Goal: Participate in discussion: Engage in conversation with other users on a specific topic

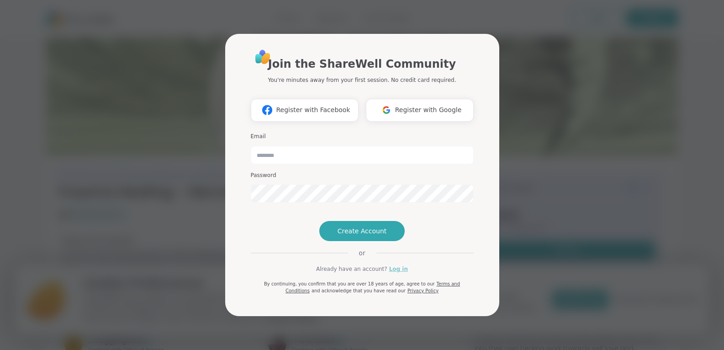
click at [392, 273] on link "Log in" at bounding box center [398, 269] width 19 height 8
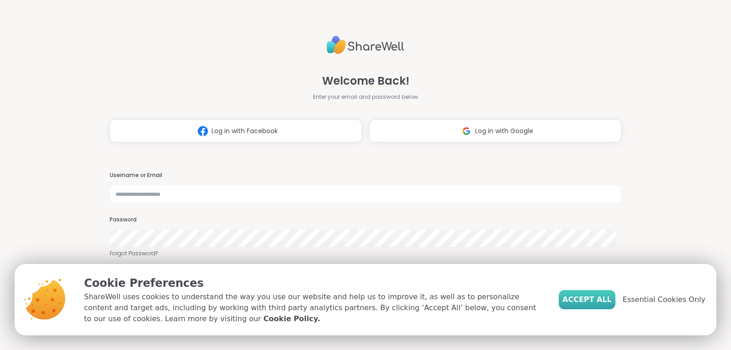
click at [600, 299] on span "Accept All" at bounding box center [587, 299] width 49 height 11
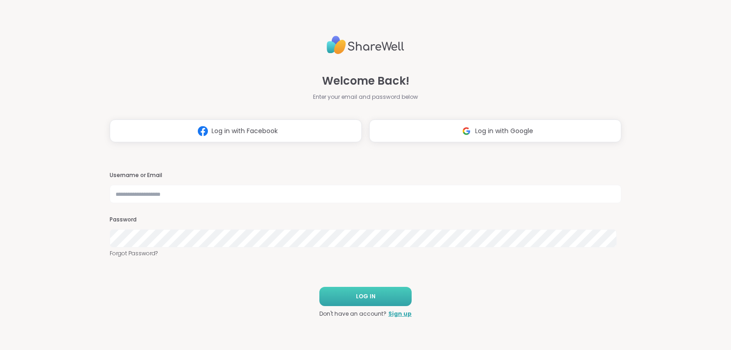
click at [368, 295] on span "LOG IN" at bounding box center [366, 296] width 20 height 8
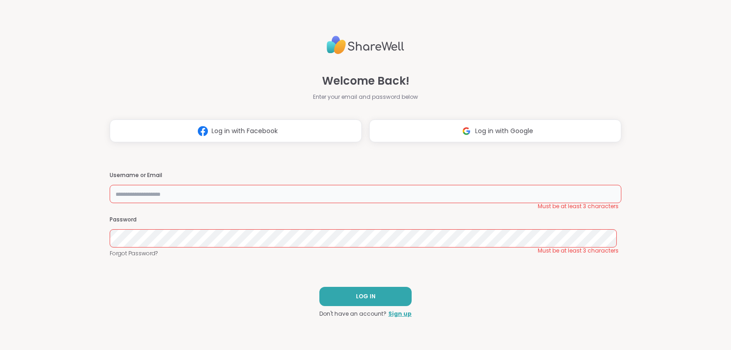
click at [253, 194] on input "text" at bounding box center [366, 194] width 512 height 18
type input "**********"
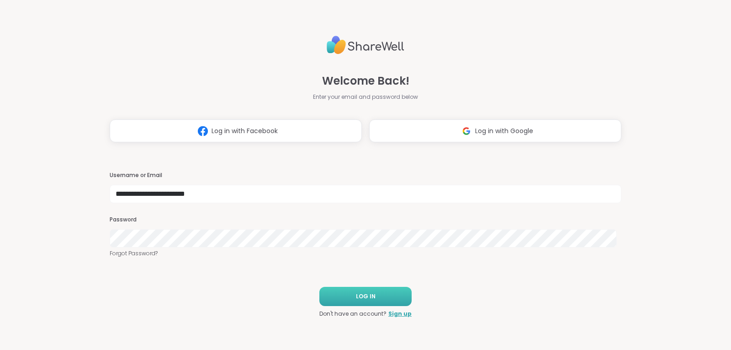
click at [357, 297] on span "LOG IN" at bounding box center [366, 296] width 20 height 8
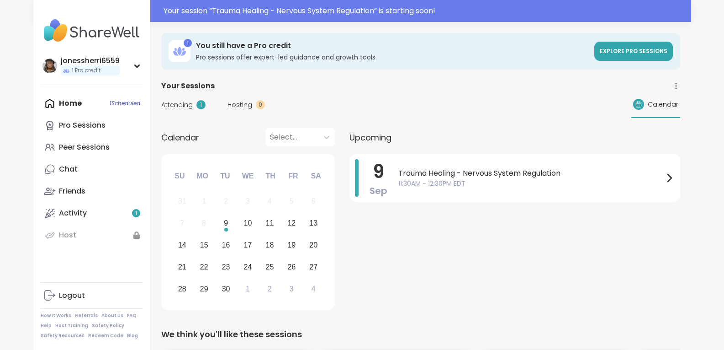
click at [357, 306] on div "[DATE] Trauma Healing - Nervous System Regulation 11:30AM - 12:30PM EDT" at bounding box center [515, 234] width 331 height 160
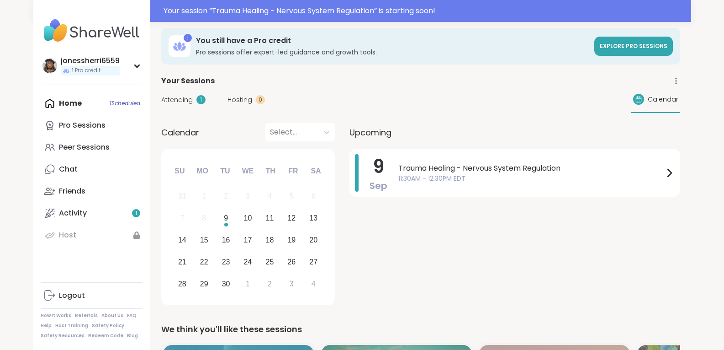
scroll to position [1, 0]
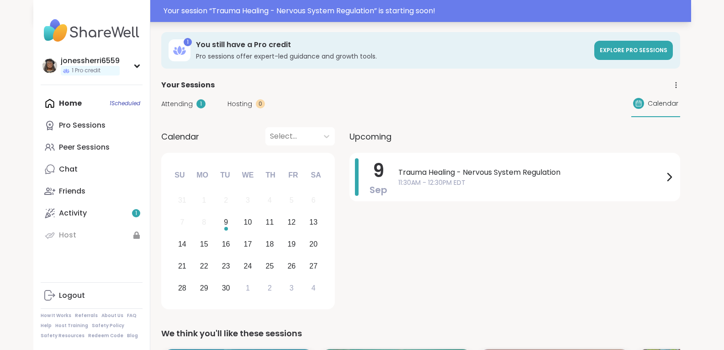
click at [453, 7] on div "Your session “ Trauma Healing - Nervous System Regulation ” is starting soon!" at bounding box center [425, 10] width 522 height 11
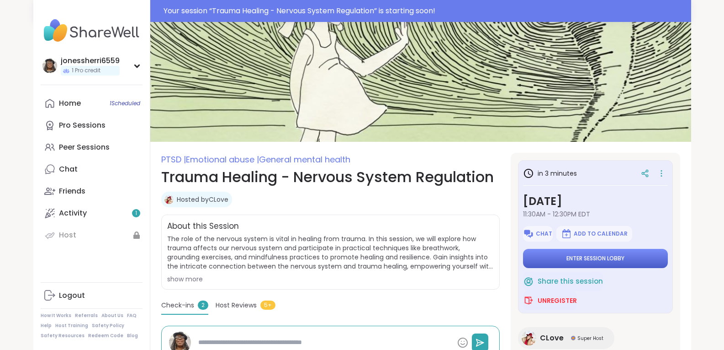
click at [585, 259] on span "Enter session lobby" at bounding box center [596, 258] width 58 height 7
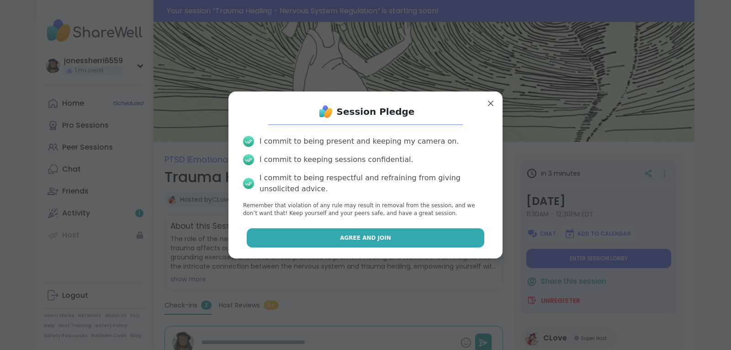
click at [394, 238] on button "Agree and Join" at bounding box center [366, 237] width 238 height 19
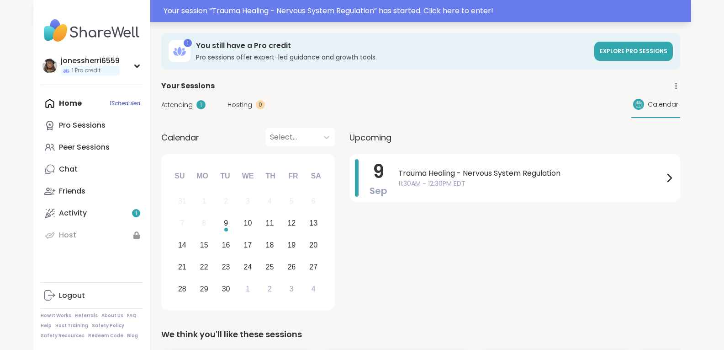
click at [405, 10] on div "Your session “ Trauma Healing - Nervous System Regulation ” has started. Click …" at bounding box center [425, 10] width 522 height 11
click at [394, 10] on div "Your session “ Trauma Healing - Nervous System Regulation ” has started. Click …" at bounding box center [425, 10] width 522 height 11
click at [456, 12] on div "Your session “ Trauma Healing - Nervous System Regulation ” has started. Click …" at bounding box center [425, 10] width 522 height 11
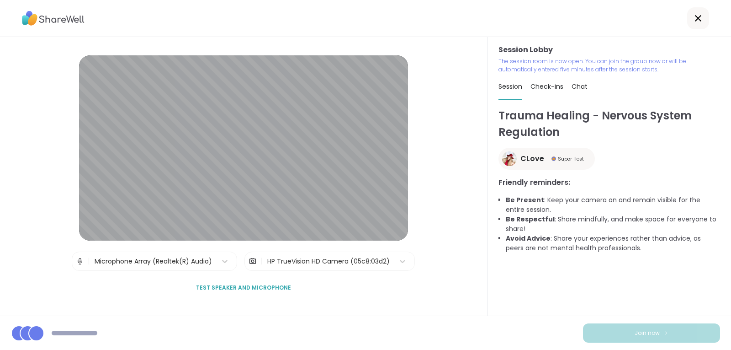
click at [545, 87] on span "Check-ins" at bounding box center [547, 86] width 33 height 9
type textarea "*"
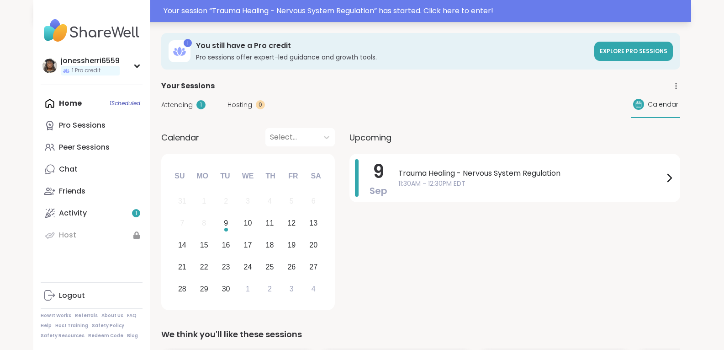
click at [383, 8] on div "Your session “ Trauma Healing - Nervous System Regulation ” has started. Click …" at bounding box center [425, 10] width 522 height 11
click at [409, 11] on div "Your session “ Trauma Healing - Nervous System Regulation ” has started. Click …" at bounding box center [425, 10] width 522 height 11
click at [451, 13] on div "Your session “ Trauma Healing - Nervous System Regulation ” has started. Click …" at bounding box center [425, 10] width 522 height 11
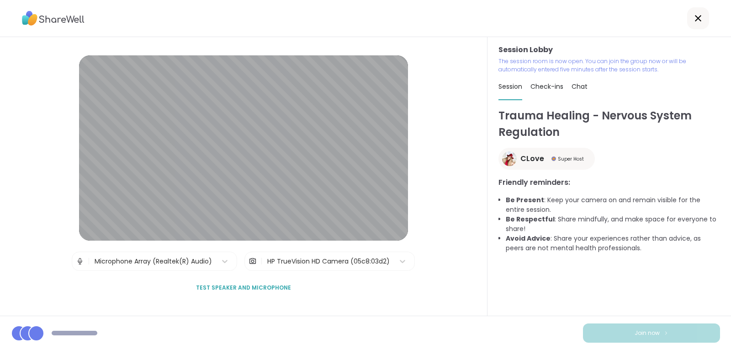
click at [574, 87] on span "Chat" at bounding box center [580, 86] width 16 height 9
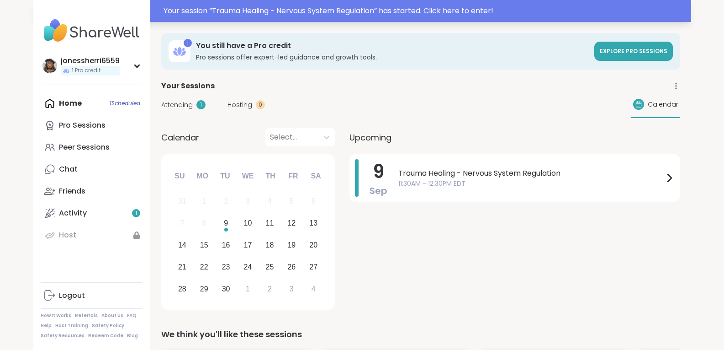
click at [443, 8] on div "Your session “ Trauma Healing - Nervous System Regulation ” has started. Click …" at bounding box center [425, 10] width 522 height 11
click at [421, 15] on div "Your session “ Trauma Healing - Nervous System Regulation ” has started. Click …" at bounding box center [425, 10] width 522 height 11
click at [179, 105] on span "Attending" at bounding box center [177, 105] width 32 height 10
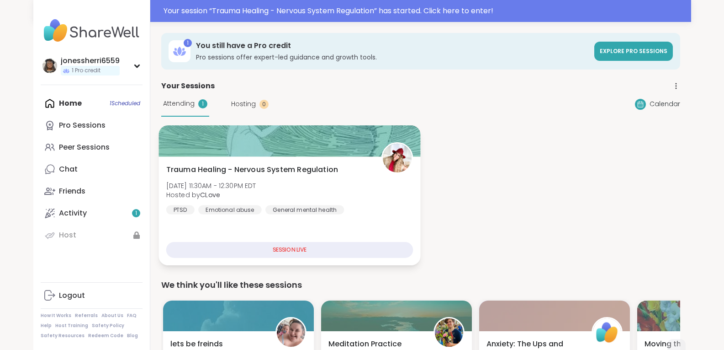
click at [289, 247] on div "SESSION LIVE" at bounding box center [289, 250] width 247 height 16
click at [290, 249] on div "SESSION LIVE" at bounding box center [289, 250] width 247 height 16
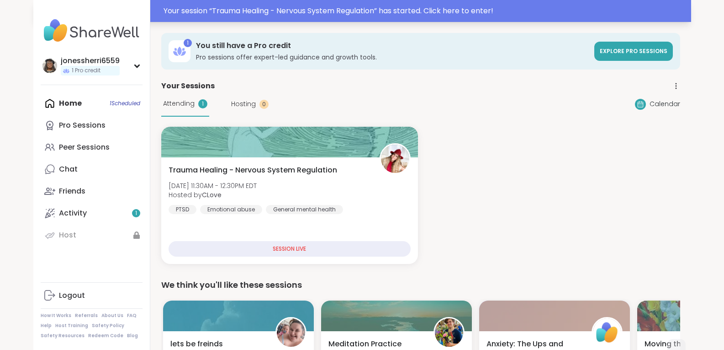
click at [392, 7] on div "Your session “ Trauma Healing - Nervous System Regulation ” has started. Click …" at bounding box center [425, 10] width 522 height 11
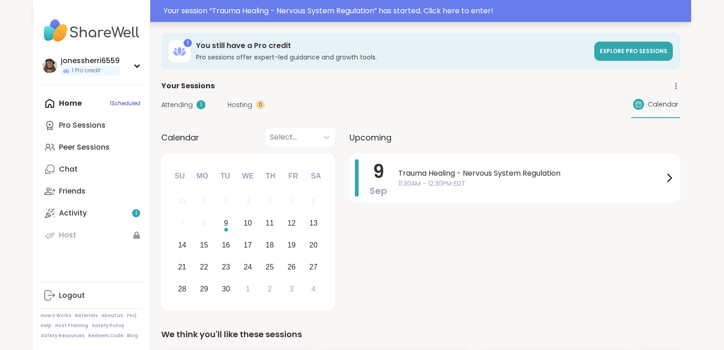
click at [382, 10] on div "Your session “ Trauma Healing - Nervous System Regulation ” has started. Click …" at bounding box center [425, 10] width 522 height 11
click at [103, 65] on div "jonessherri6559" at bounding box center [90, 61] width 59 height 10
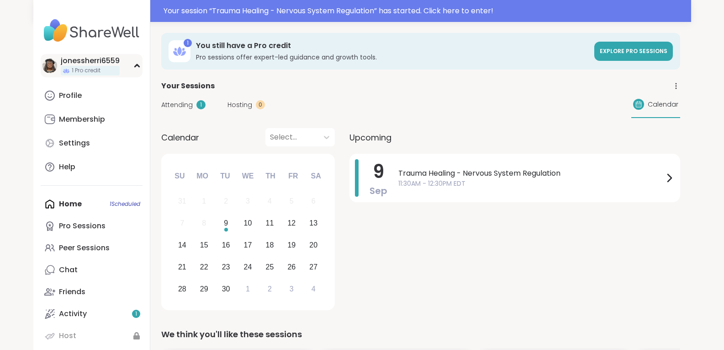
click at [103, 65] on div "jonessherri6559" at bounding box center [90, 61] width 59 height 10
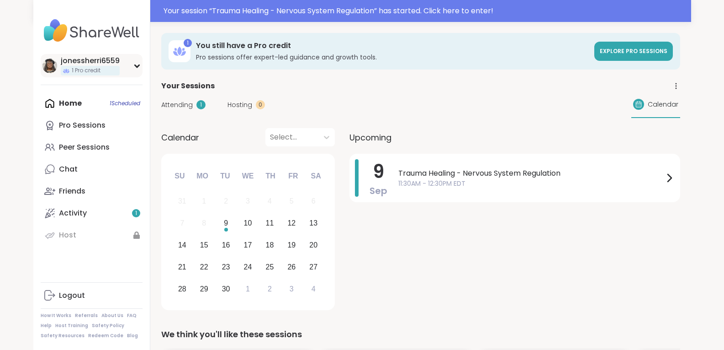
click at [47, 68] on img at bounding box center [50, 66] width 15 height 15
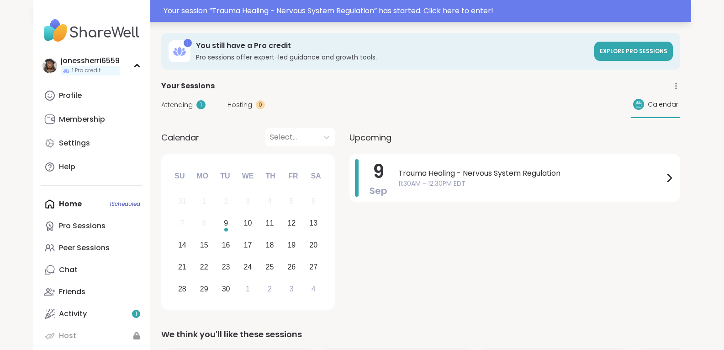
click at [388, 11] on div "Your session “ Trauma Healing - Nervous System Regulation ” has started. Click …" at bounding box center [425, 10] width 522 height 11
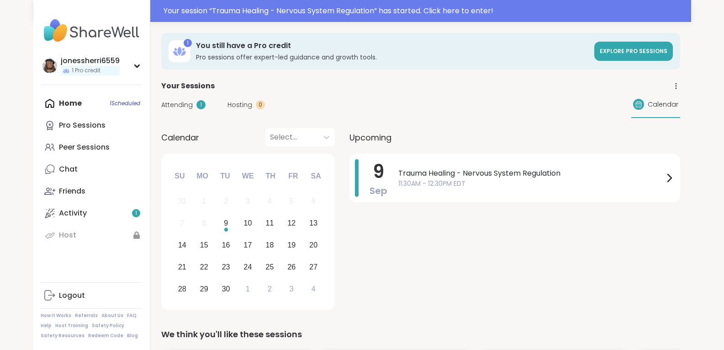
click at [388, 11] on div "Your session “ Trauma Healing - Nervous System Regulation ” has started. Click …" at bounding box center [425, 10] width 522 height 11
click at [388, 11] on div at bounding box center [362, 11] width 724 height 22
click at [535, 11] on div "Your session “ Trauma Healing - Nervous System Regulation ” has started. Click …" at bounding box center [425, 10] width 522 height 11
click at [185, 128] on div "Calendar Select..." at bounding box center [248, 137] width 174 height 18
click at [366, 6] on div "Your session “ Trauma Healing - Nervous System Regulation ” has started. Click …" at bounding box center [425, 10] width 522 height 11
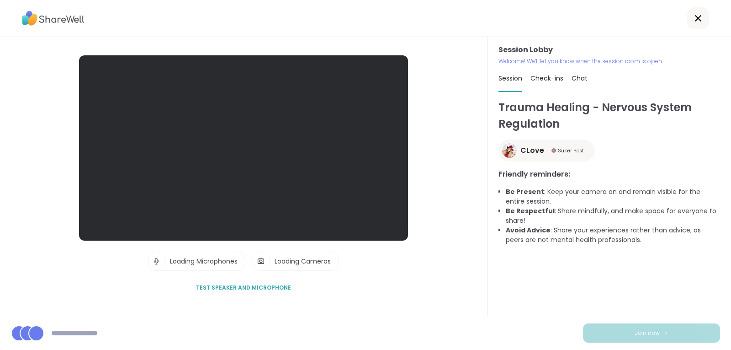
click at [366, 6] on div at bounding box center [365, 18] width 731 height 37
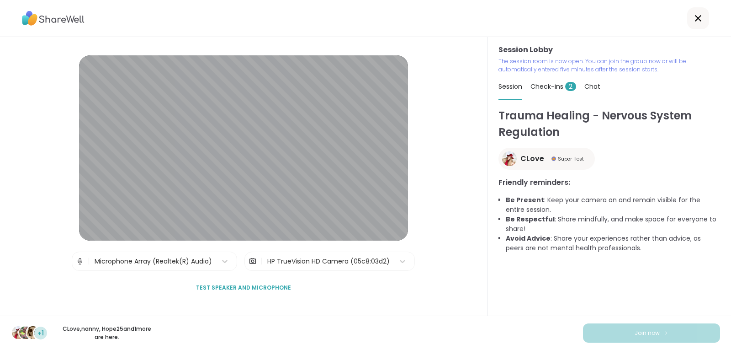
click at [252, 286] on span "Test speaker and microphone" at bounding box center [243, 287] width 95 height 8
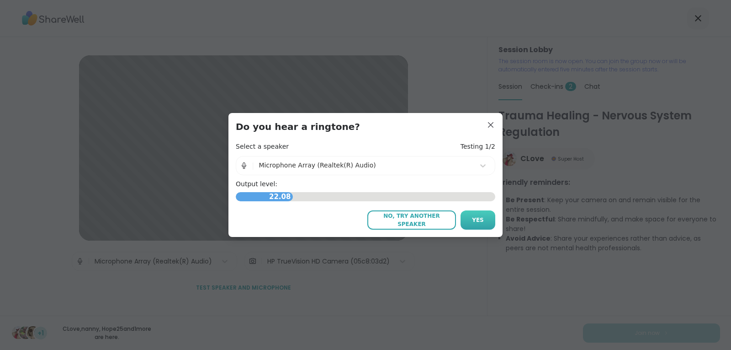
click at [477, 219] on span "Yes" at bounding box center [478, 220] width 12 height 8
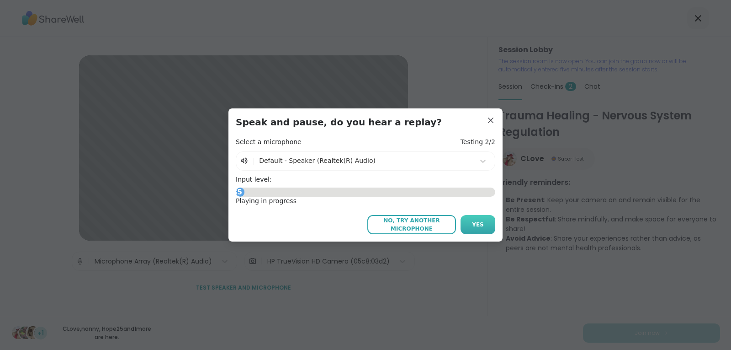
click at [475, 224] on span "Yes" at bounding box center [478, 224] width 12 height 8
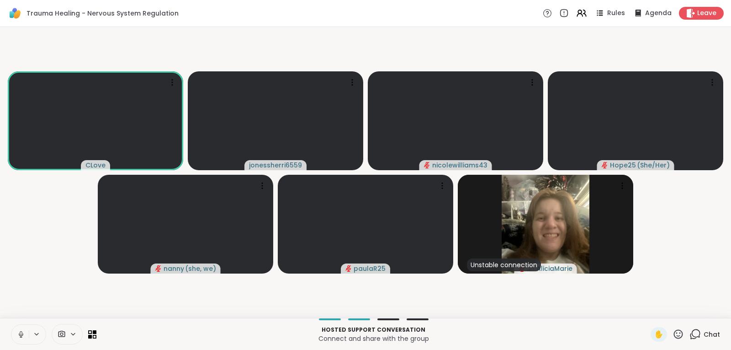
click at [690, 333] on icon at bounding box center [695, 333] width 11 height 11
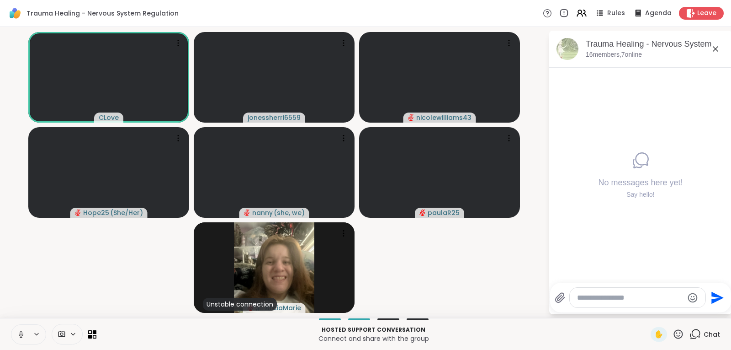
click at [591, 301] on textarea "Type your message" at bounding box center [630, 297] width 106 height 9
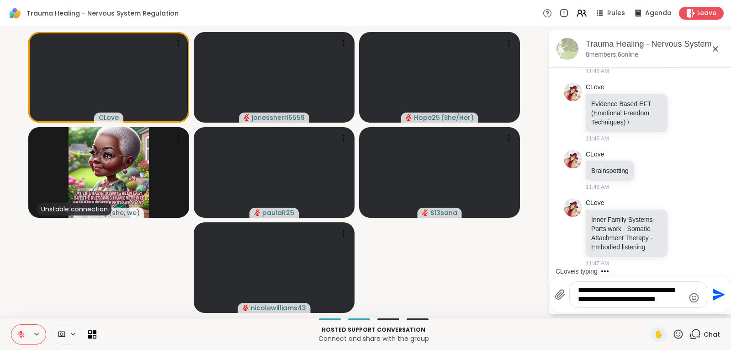
scroll to position [596, 0]
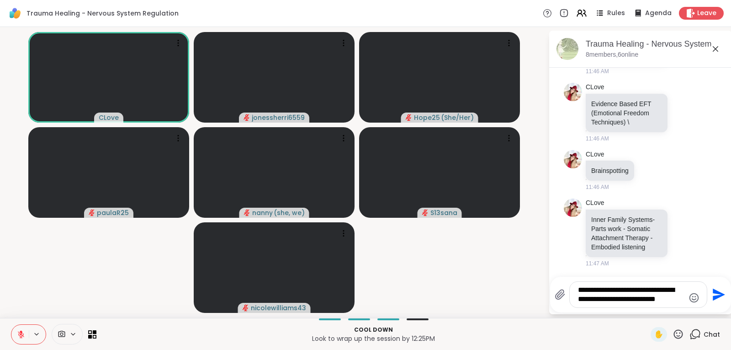
click at [563, 296] on icon at bounding box center [560, 294] width 9 height 10
click at [0, 0] on input "file" at bounding box center [0, 0] width 0 height 0
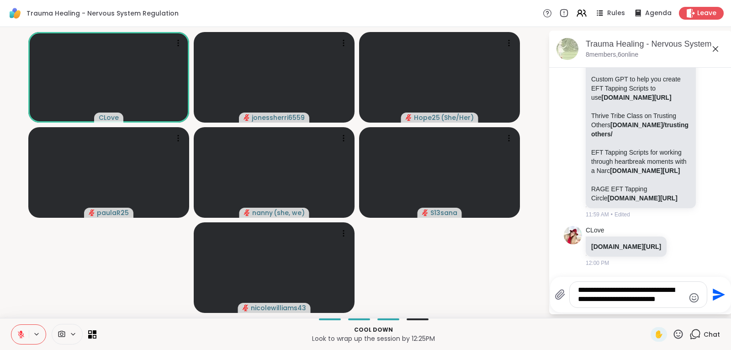
scroll to position [2036, 0]
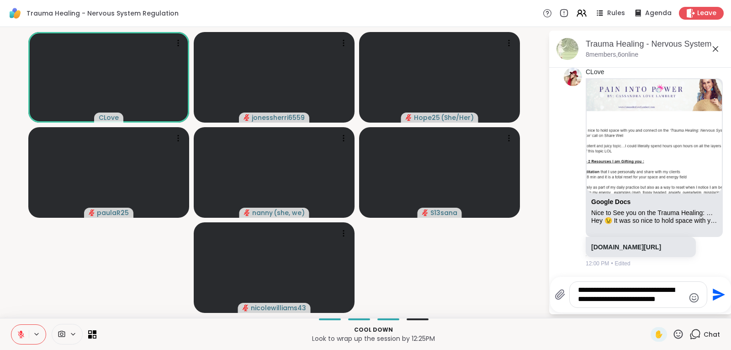
click at [679, 303] on textarea "**********" at bounding box center [631, 294] width 106 height 18
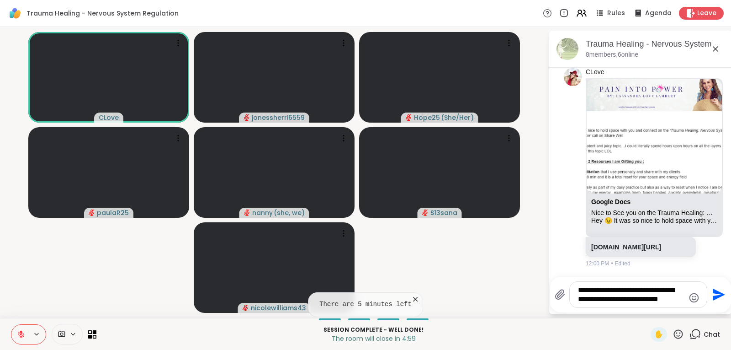
type textarea "**********"
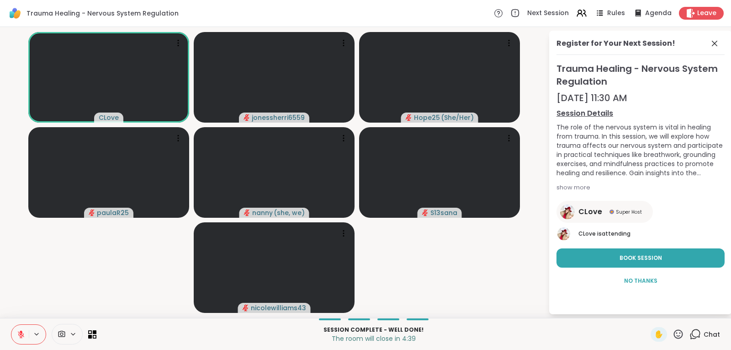
click at [692, 331] on icon at bounding box center [695, 333] width 11 height 11
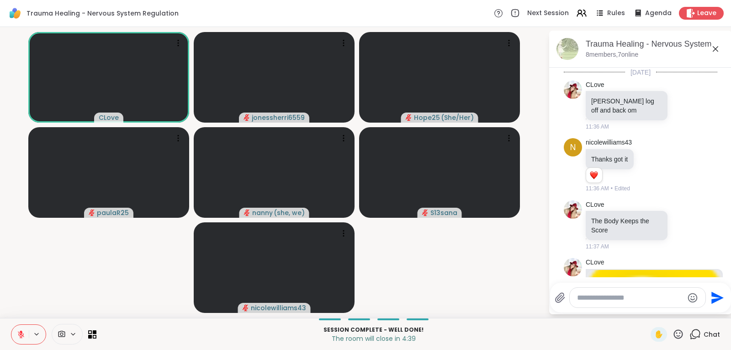
scroll to position [2170, 0]
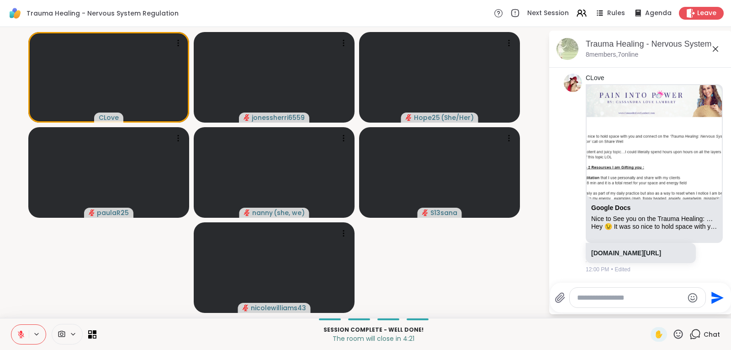
click at [611, 299] on textarea "Type your message" at bounding box center [630, 297] width 106 height 9
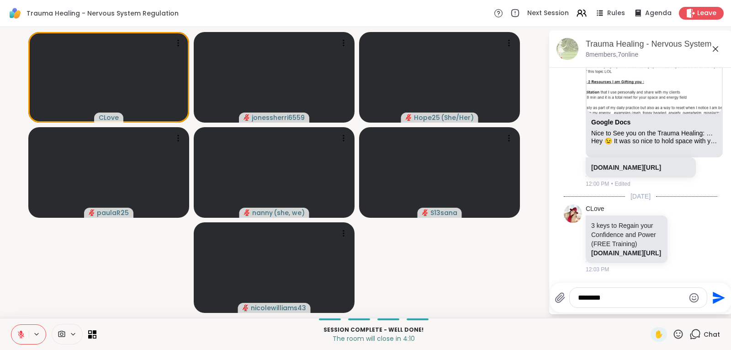
scroll to position [2264, 0]
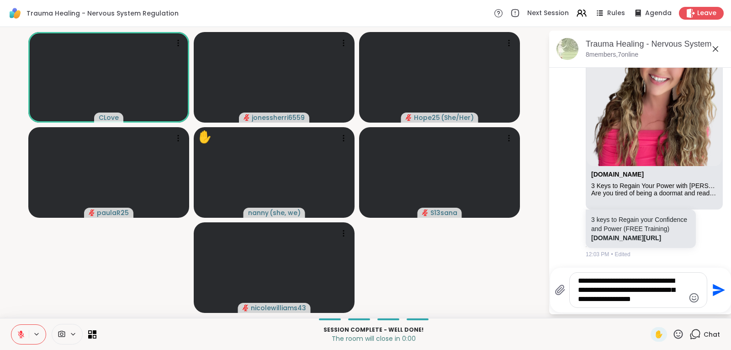
type textarea "**********"
click at [719, 285] on icon "Send" at bounding box center [718, 289] width 15 height 15
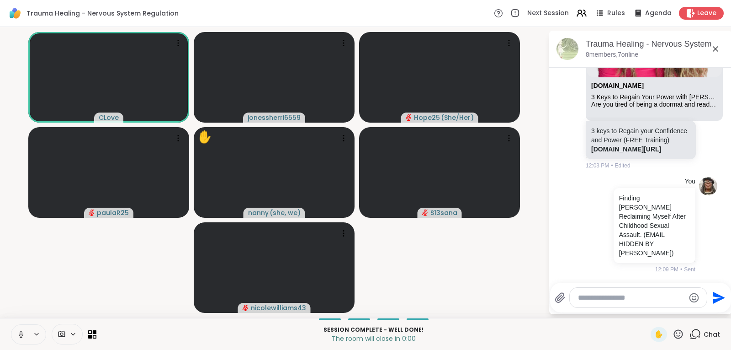
scroll to position [2639, 0]
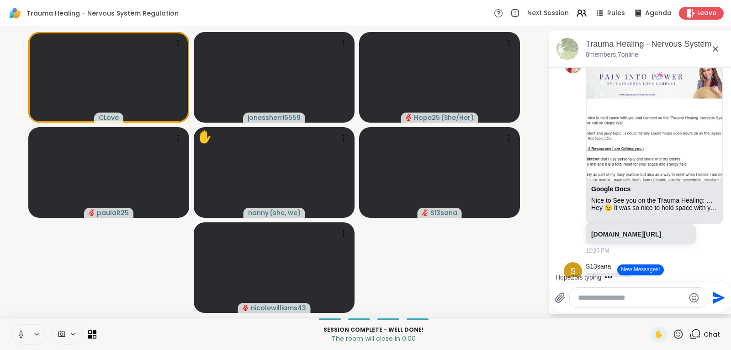
click at [690, 331] on icon at bounding box center [695, 333] width 11 height 11
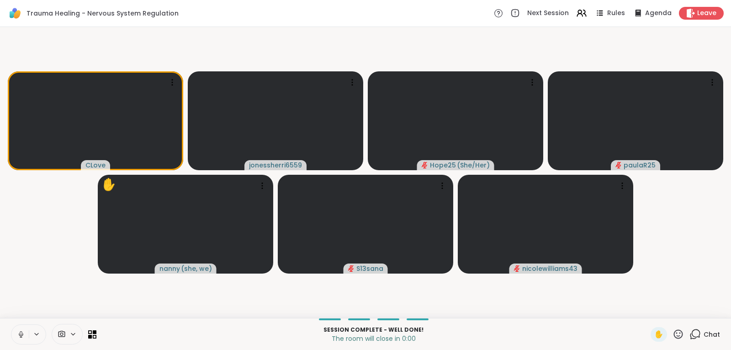
click at [690, 333] on icon at bounding box center [695, 333] width 11 height 11
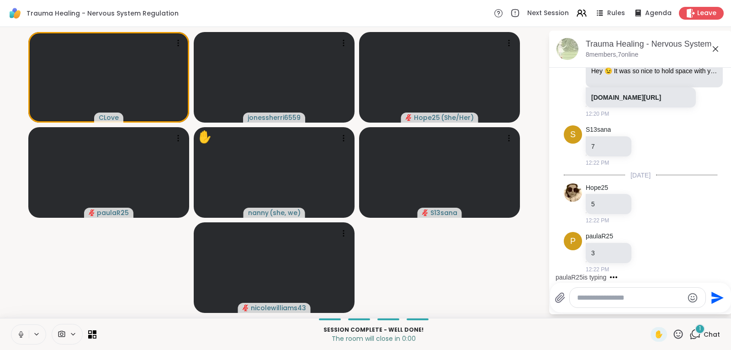
scroll to position [3151, 0]
click at [609, 298] on textarea "Type your message" at bounding box center [630, 297] width 106 height 9
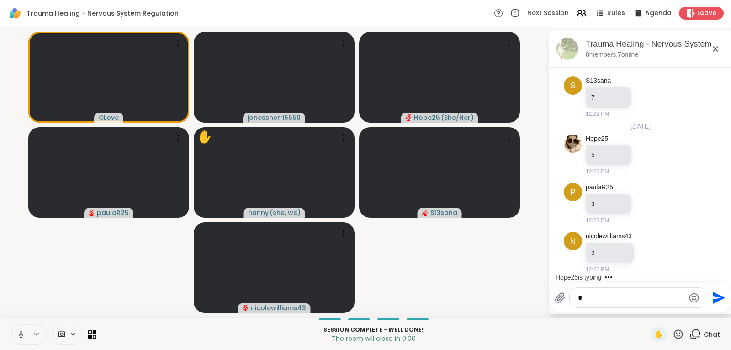
type textarea "*"
click at [715, 299] on icon "Send" at bounding box center [719, 297] width 12 height 12
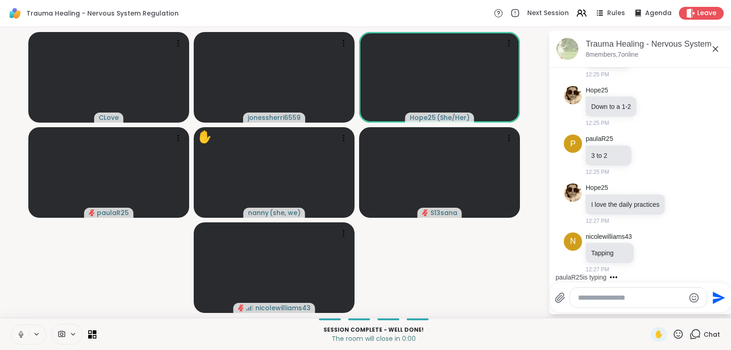
scroll to position [3559, 0]
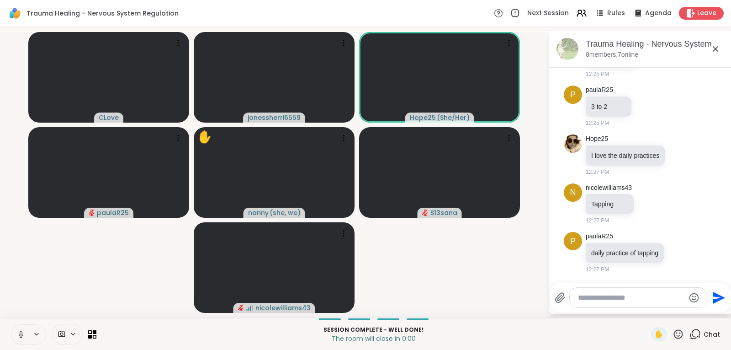
click at [588, 298] on textarea "Type your message" at bounding box center [631, 297] width 106 height 9
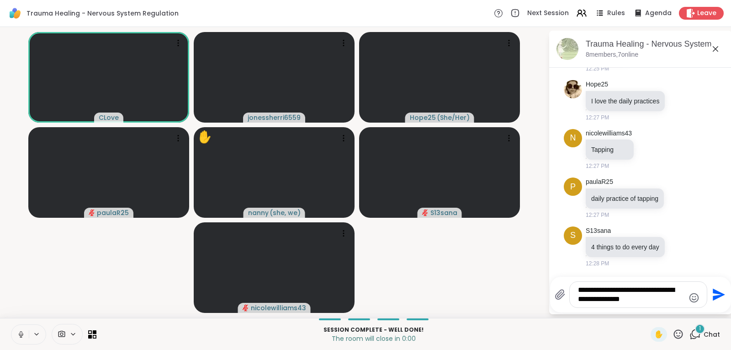
scroll to position [3622, 0]
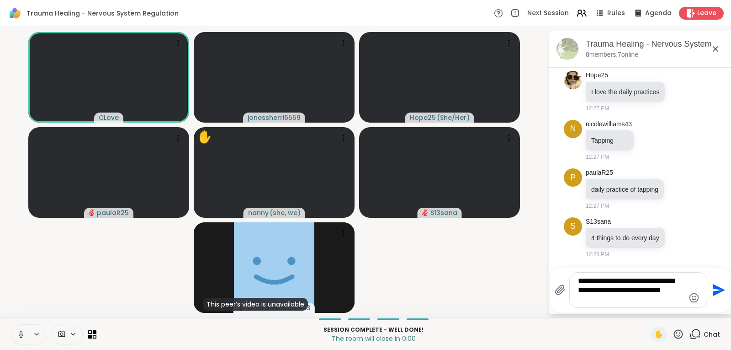
type textarea "**********"
click at [713, 291] on icon "Send" at bounding box center [718, 289] width 15 height 15
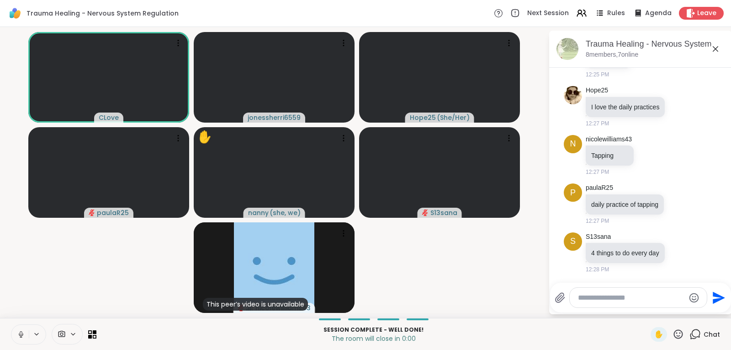
scroll to position [3693, 0]
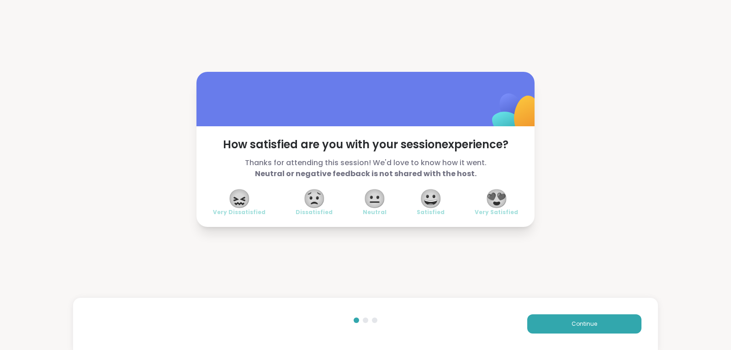
click at [490, 197] on span "😍" at bounding box center [496, 198] width 23 height 16
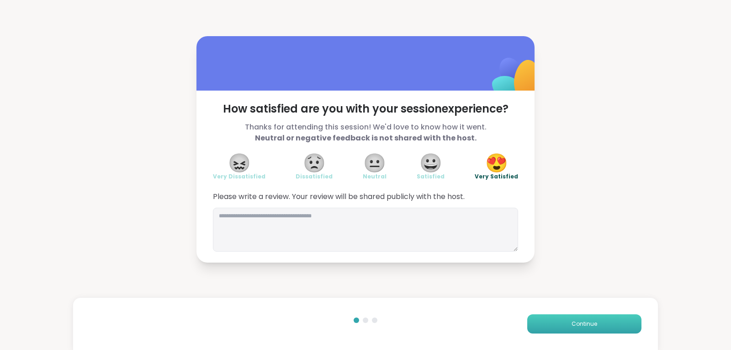
click at [561, 324] on button "Continue" at bounding box center [584, 323] width 114 height 19
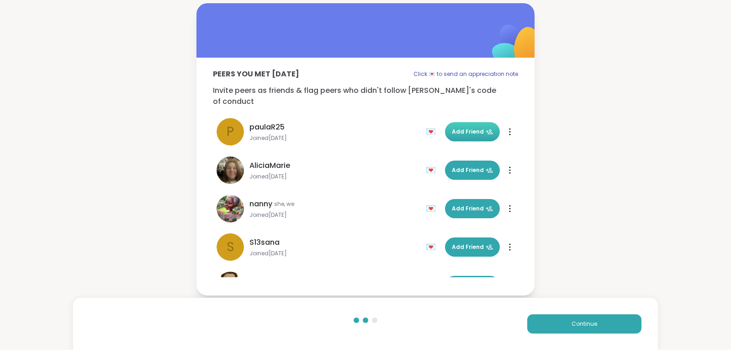
click at [458, 128] on span "Add Friend" at bounding box center [472, 132] width 41 height 8
click at [463, 166] on span "Add Friend" at bounding box center [472, 170] width 41 height 8
click at [463, 204] on span "Add Friend" at bounding box center [472, 208] width 41 height 8
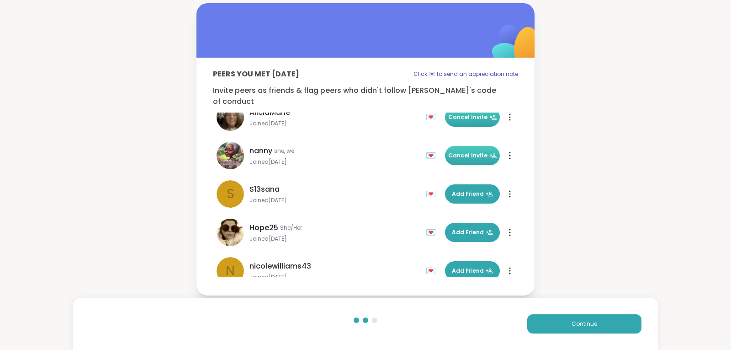
scroll to position [55, 0]
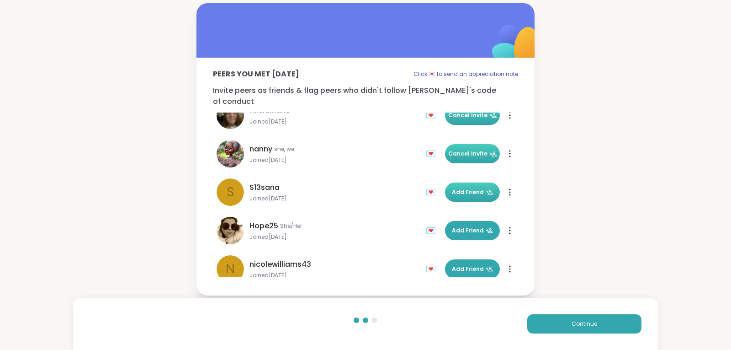
click at [467, 188] on span "Add Friend" at bounding box center [472, 192] width 41 height 8
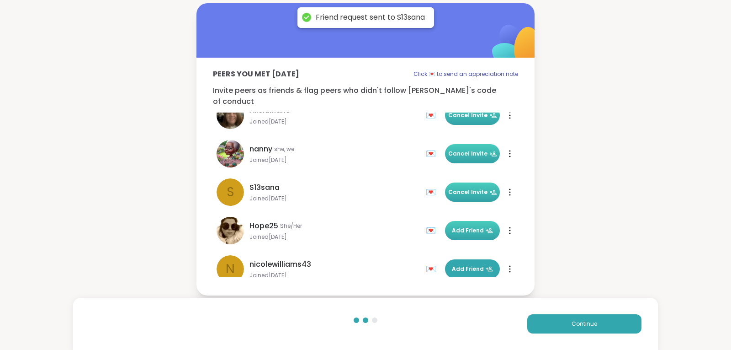
click at [459, 226] on span "Add Friend" at bounding box center [472, 230] width 41 height 8
click at [458, 265] on span "Add Friend" at bounding box center [472, 269] width 41 height 8
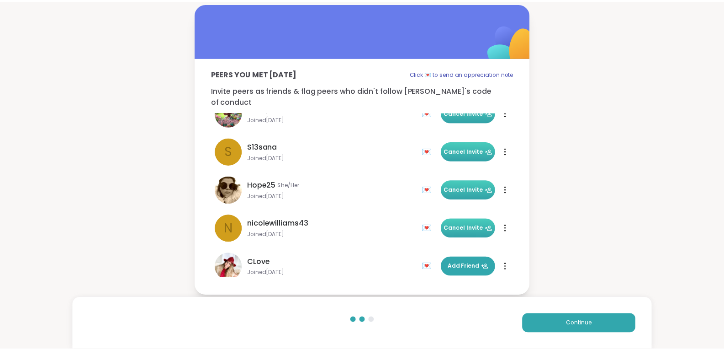
scroll to position [104, 0]
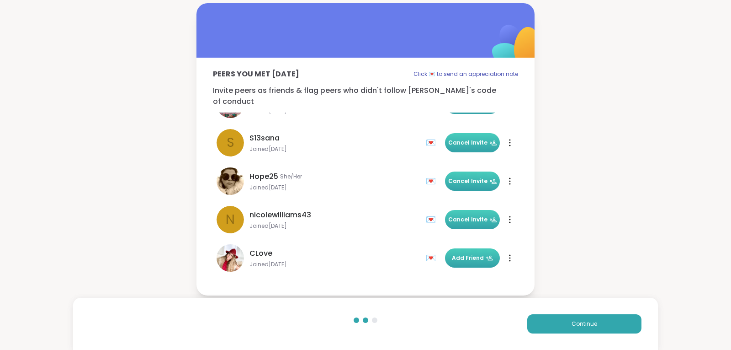
click at [472, 255] on span "Add Friend" at bounding box center [472, 258] width 41 height 8
click at [583, 327] on span "Continue" at bounding box center [585, 323] width 26 height 8
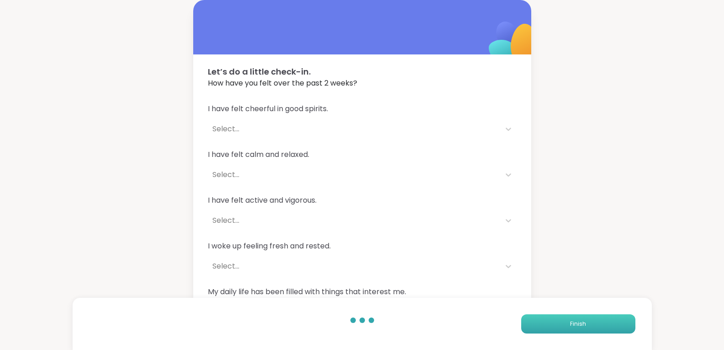
click at [582, 323] on span "Finish" at bounding box center [578, 323] width 16 height 8
